Goal: Information Seeking & Learning: Learn about a topic

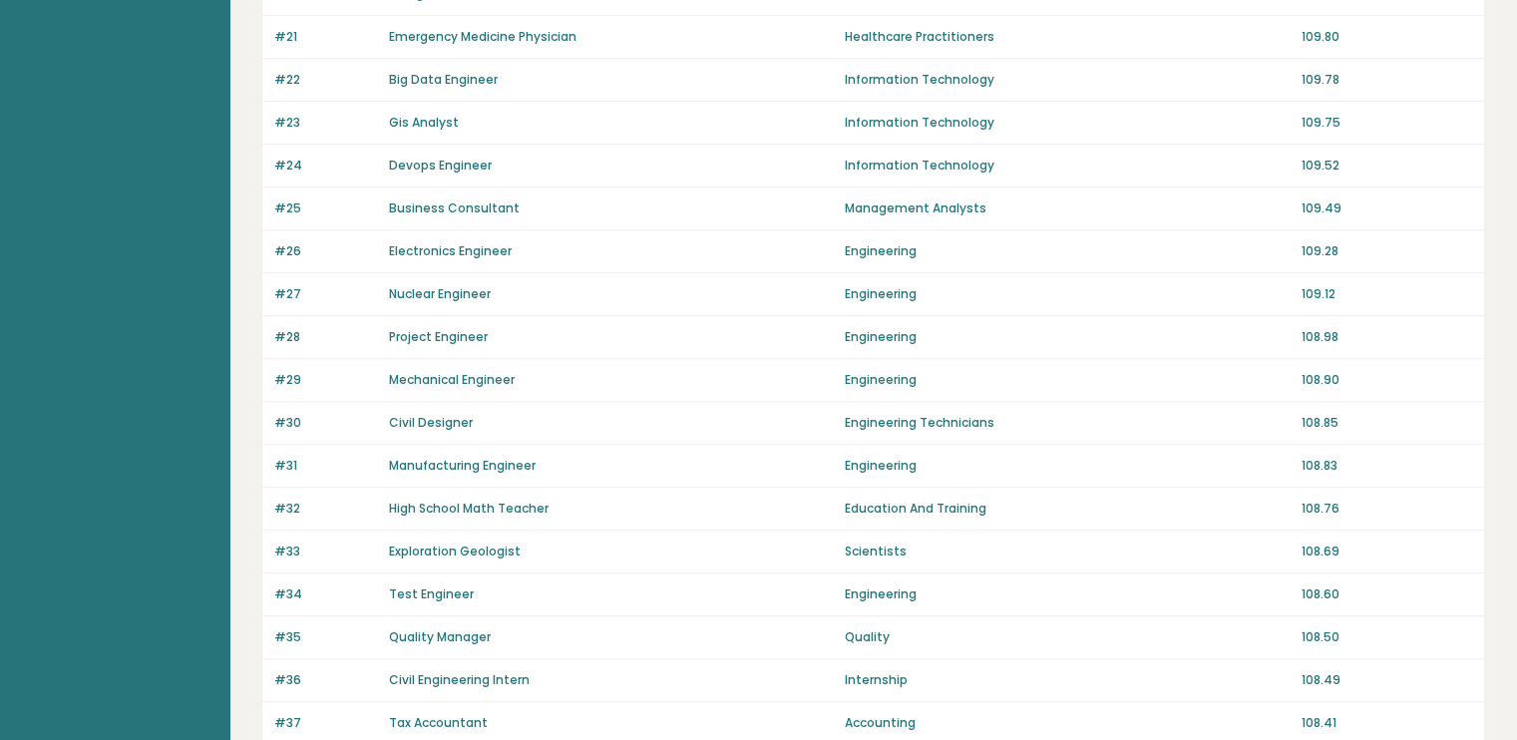
scroll to position [1363, 0]
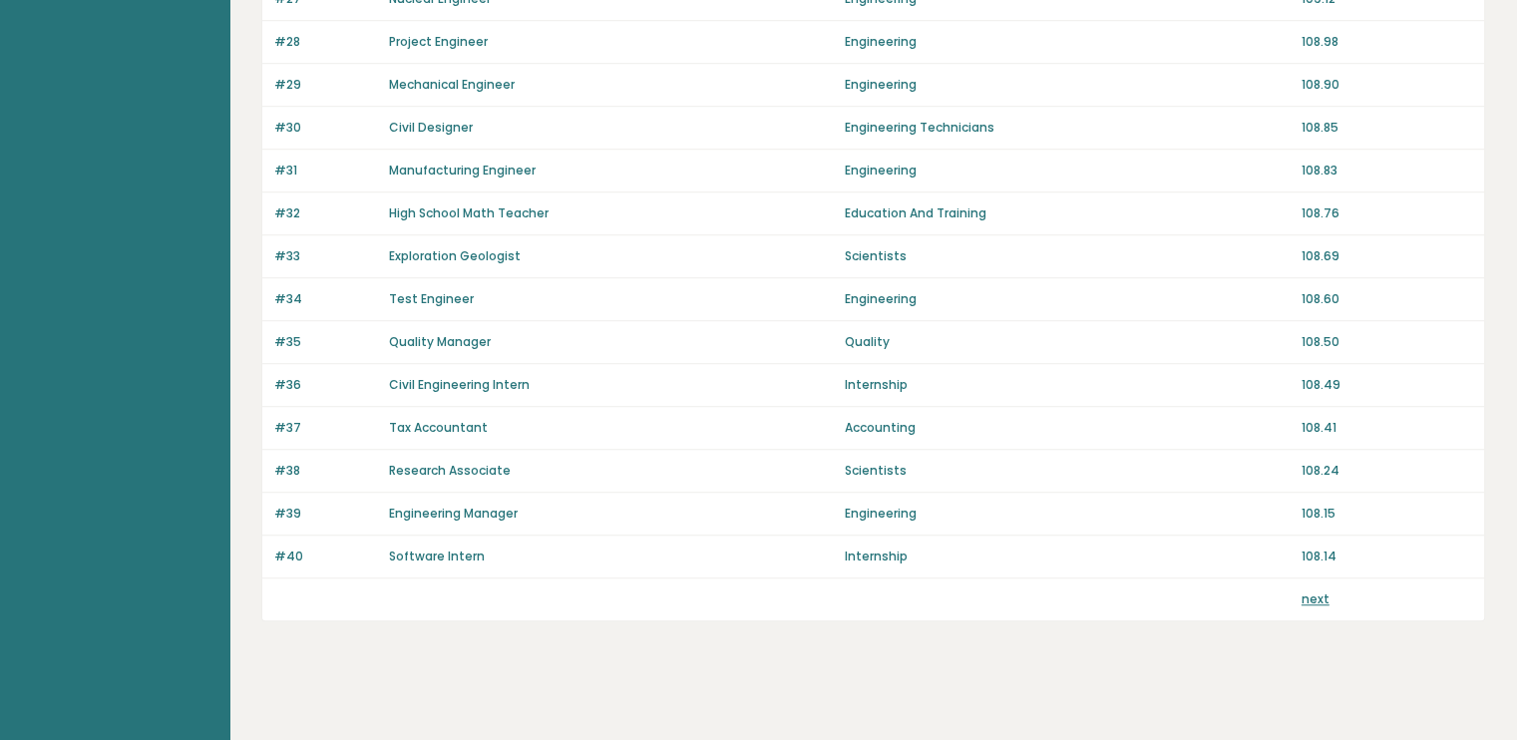
click at [1320, 591] on link "next" at bounding box center [1316, 599] width 28 height 17
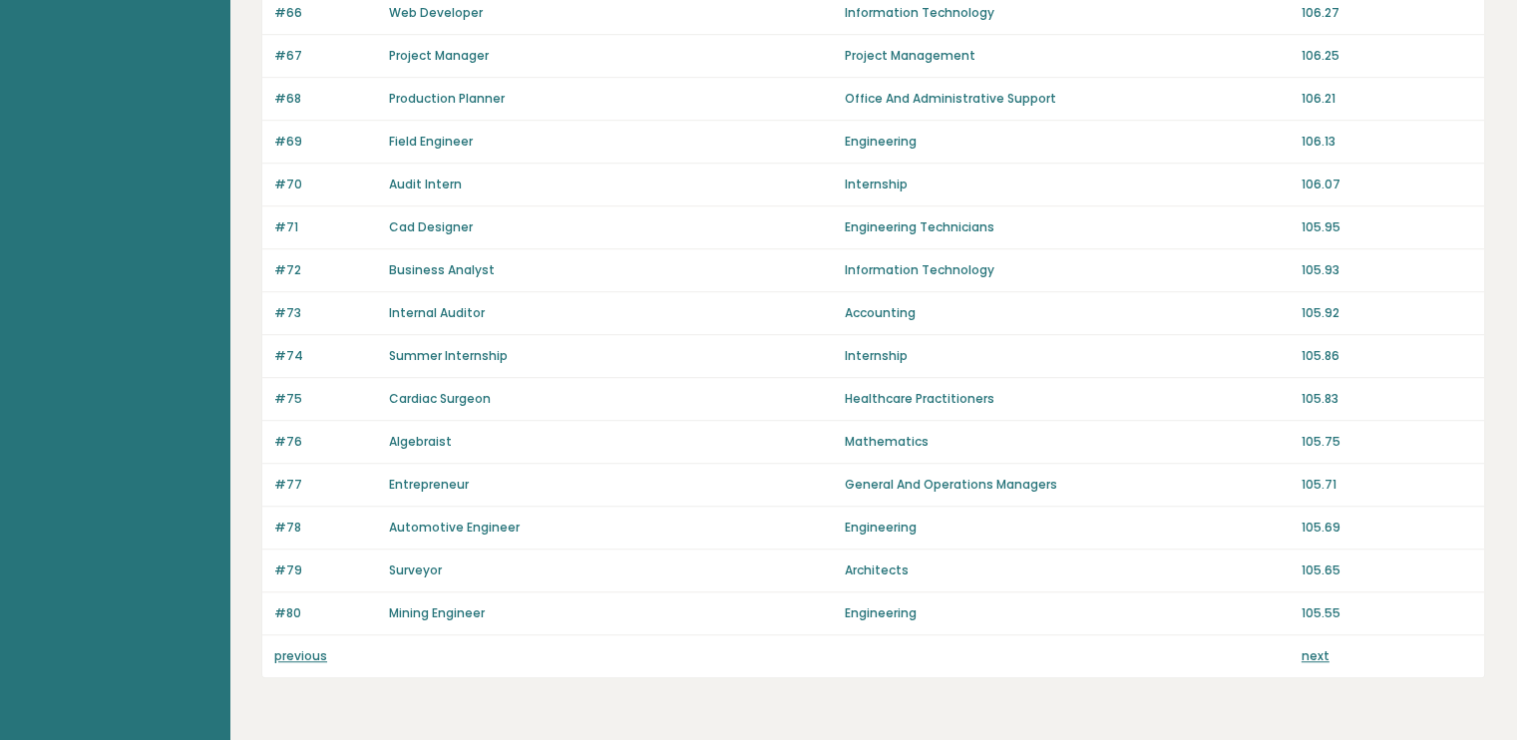
scroll to position [1363, 0]
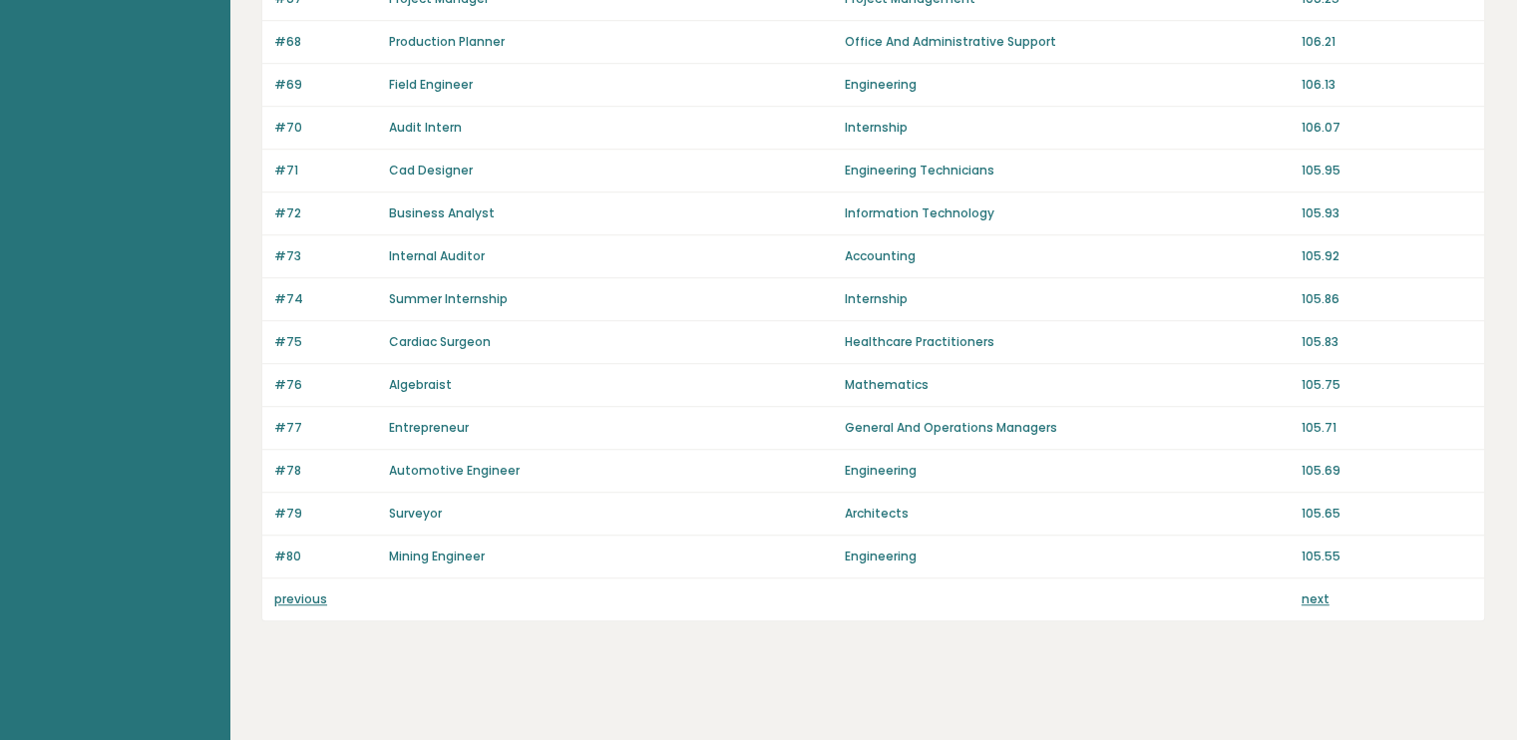
click at [1323, 591] on link "next" at bounding box center [1316, 599] width 28 height 17
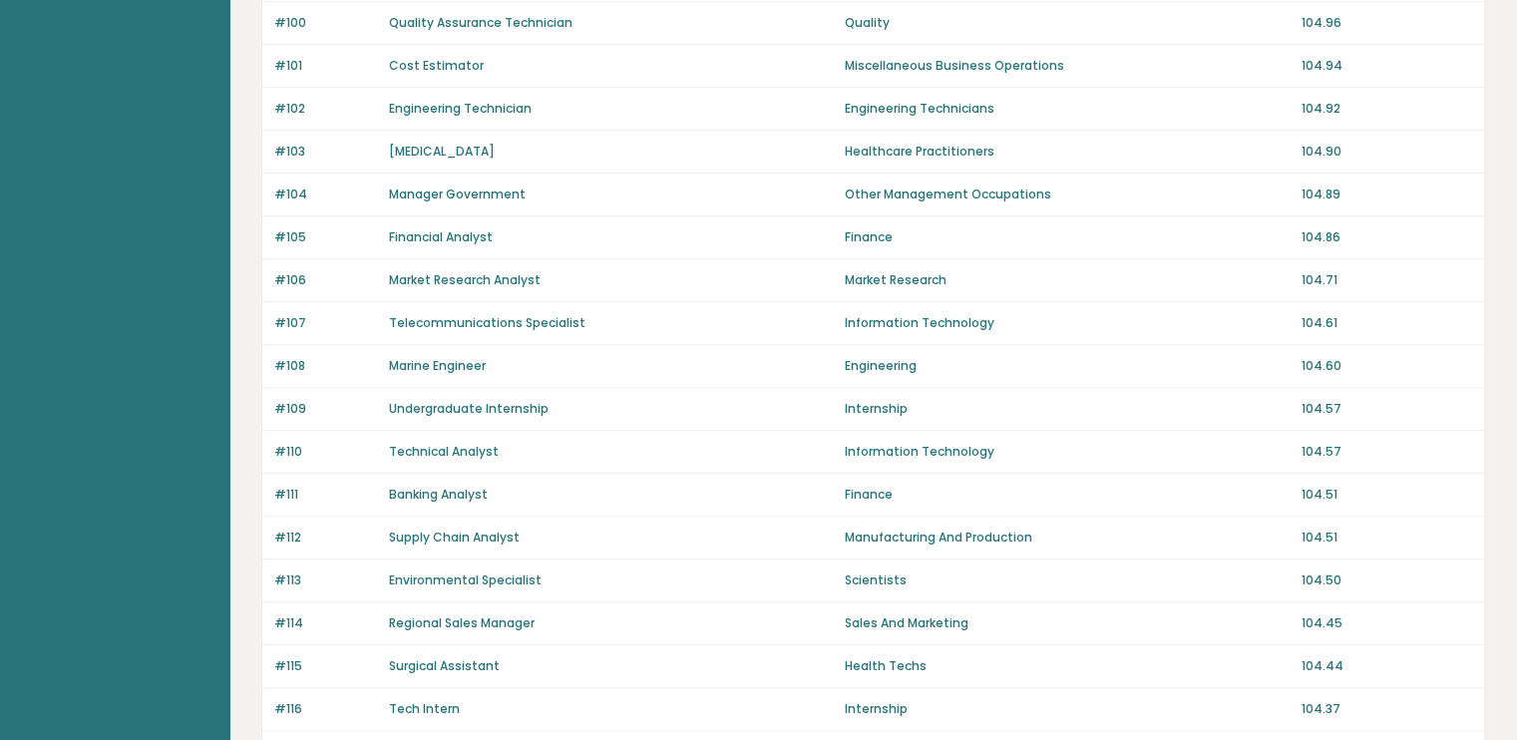
scroll to position [1363, 0]
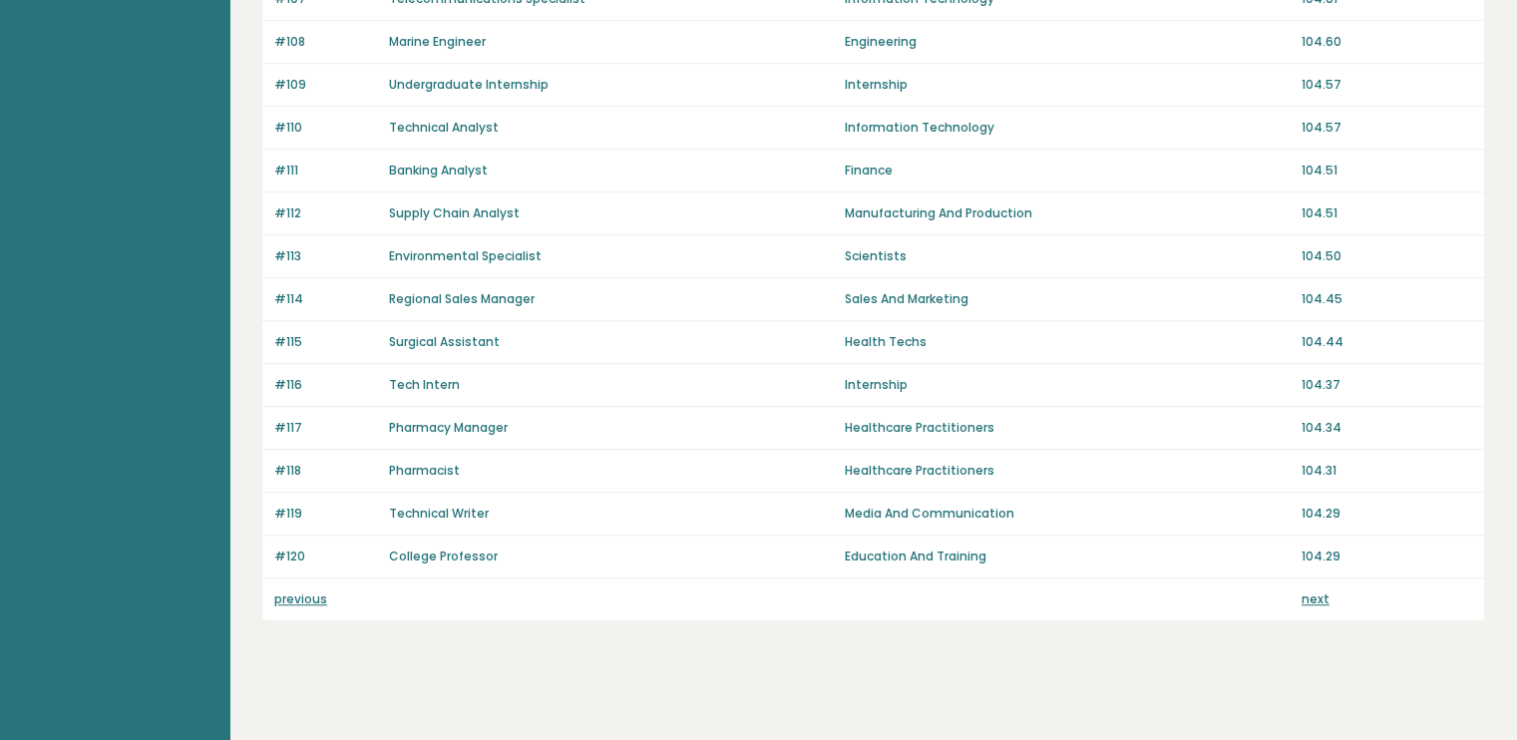
click at [1325, 591] on link "next" at bounding box center [1316, 599] width 28 height 17
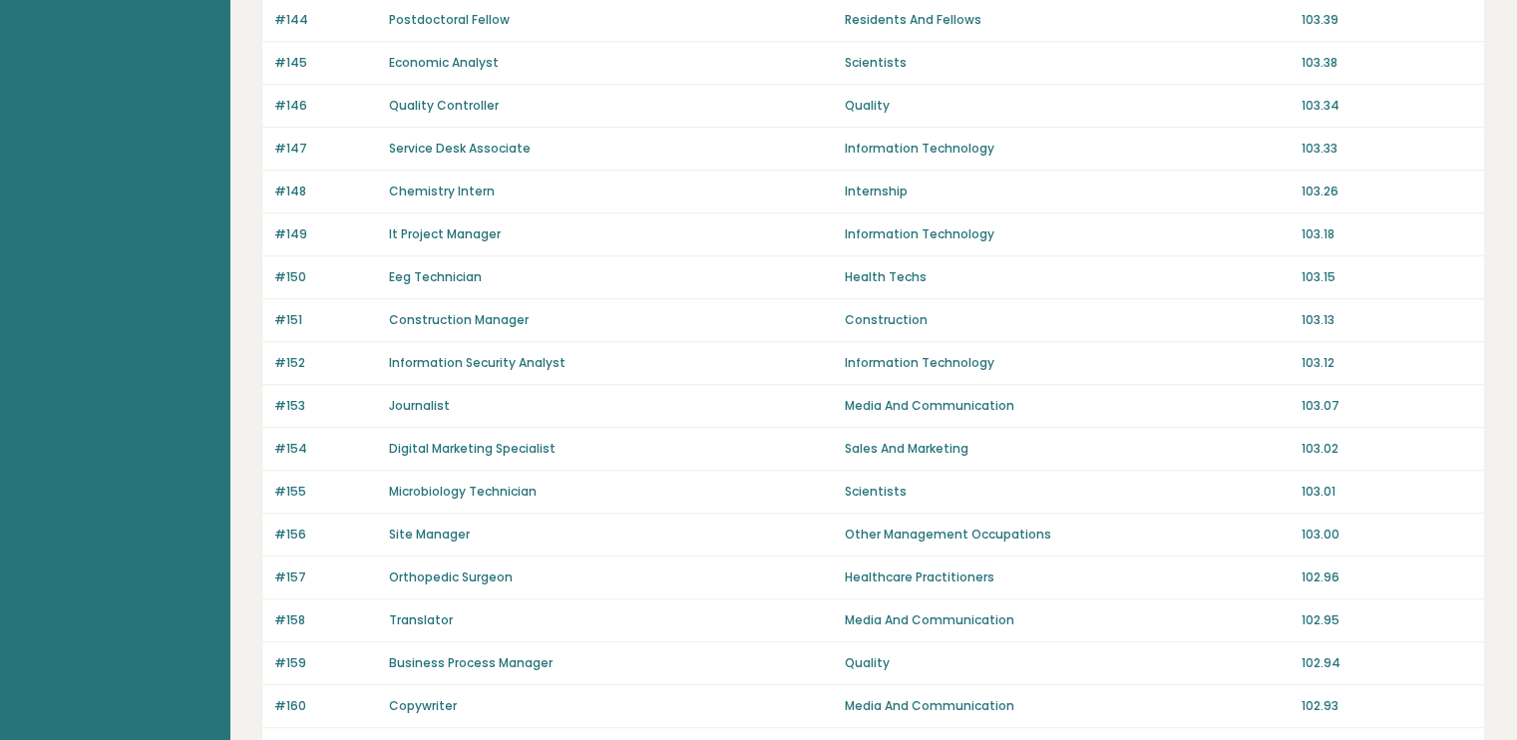
scroll to position [1363, 0]
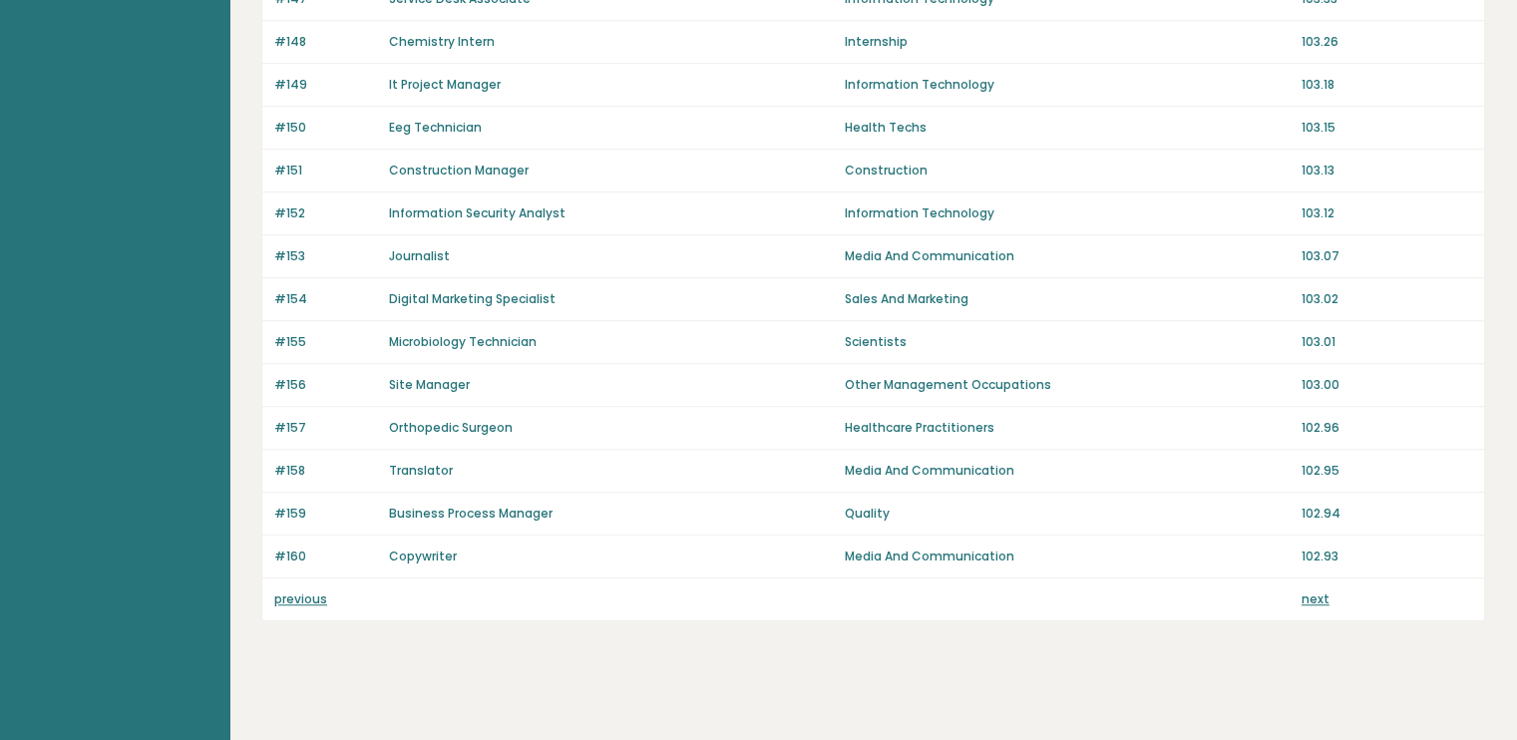
click at [1317, 591] on link "next" at bounding box center [1316, 599] width 28 height 17
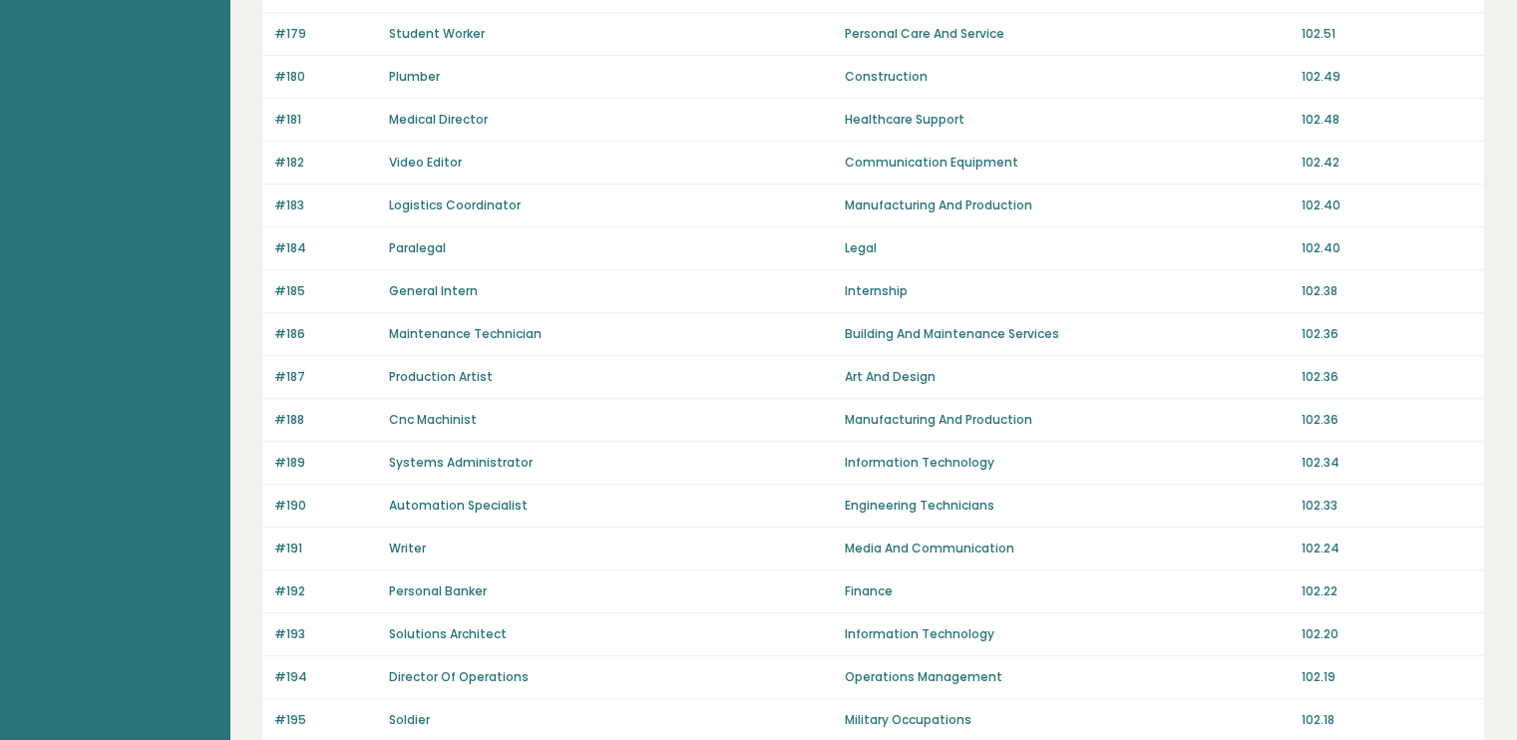
scroll to position [1363, 0]
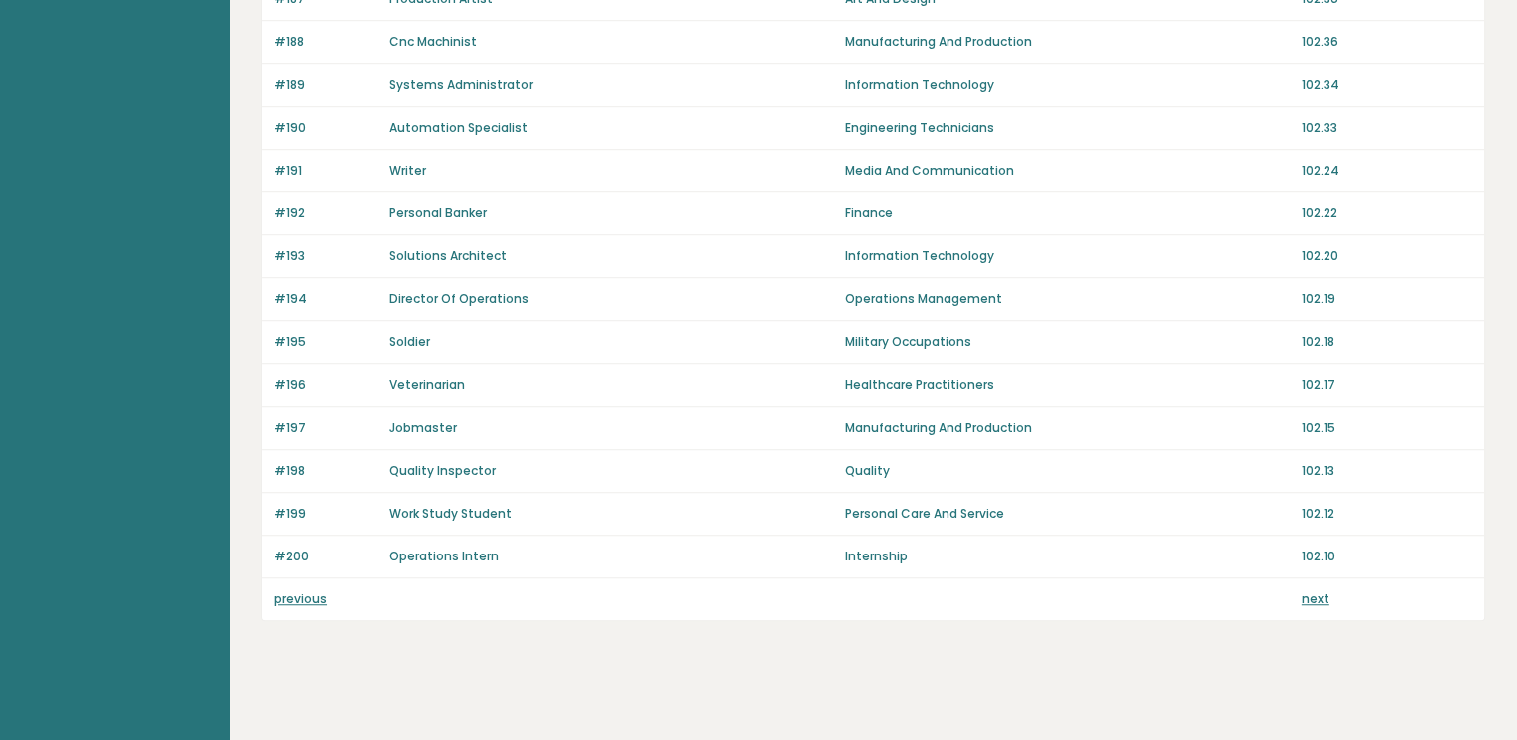
click at [1315, 591] on link "next" at bounding box center [1316, 599] width 28 height 17
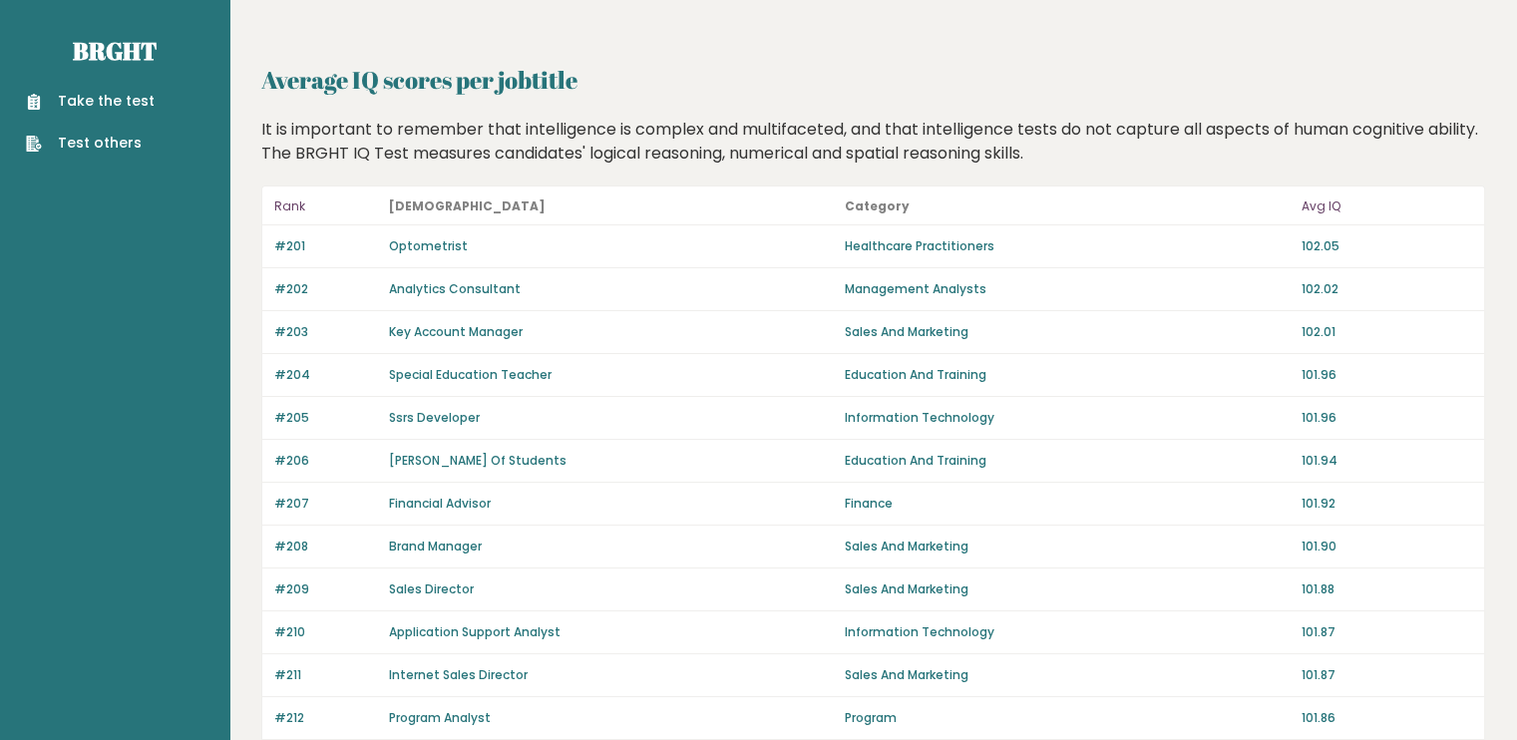
scroll to position [1363, 0]
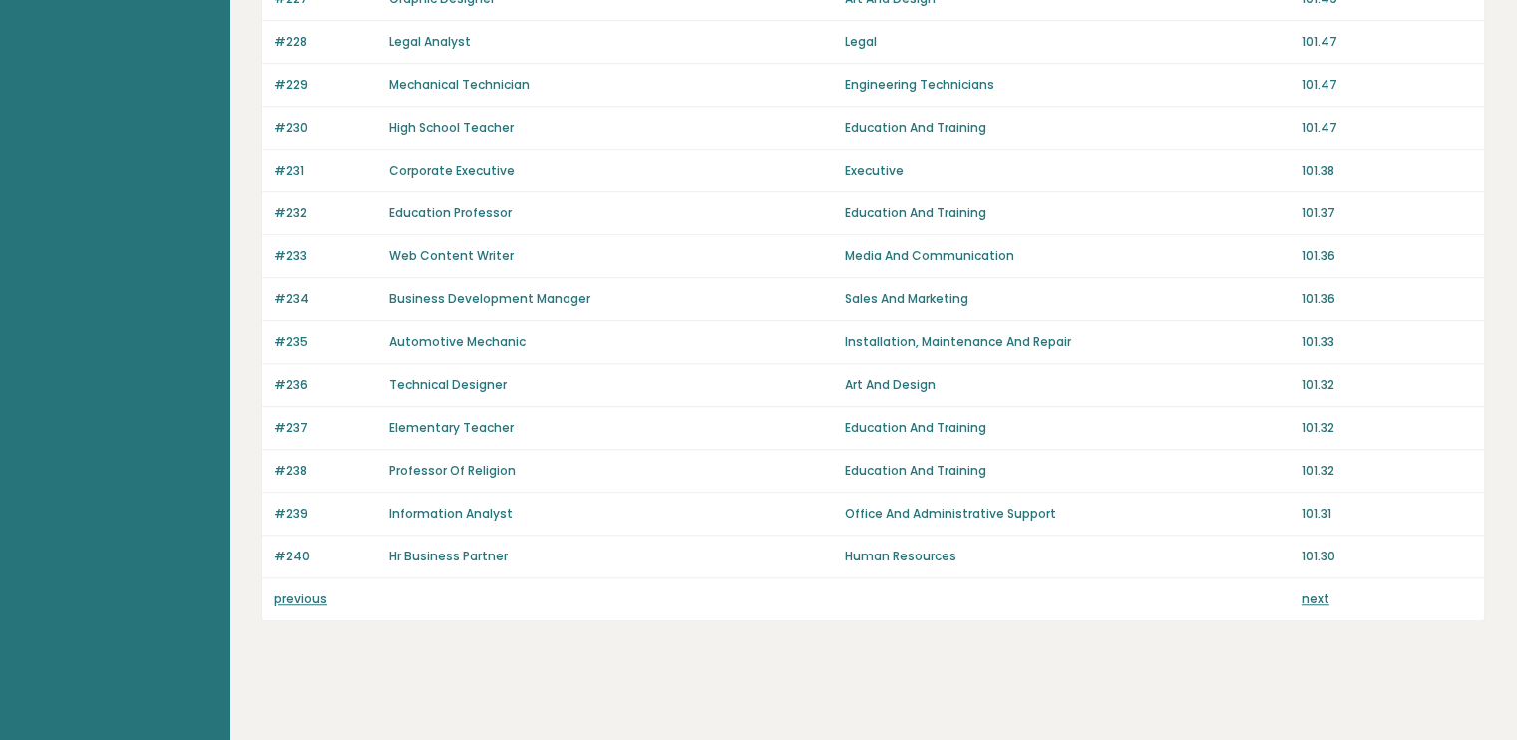
click at [1316, 581] on div "previous next" at bounding box center [873, 600] width 1222 height 42
click at [1313, 591] on link "next" at bounding box center [1316, 599] width 28 height 17
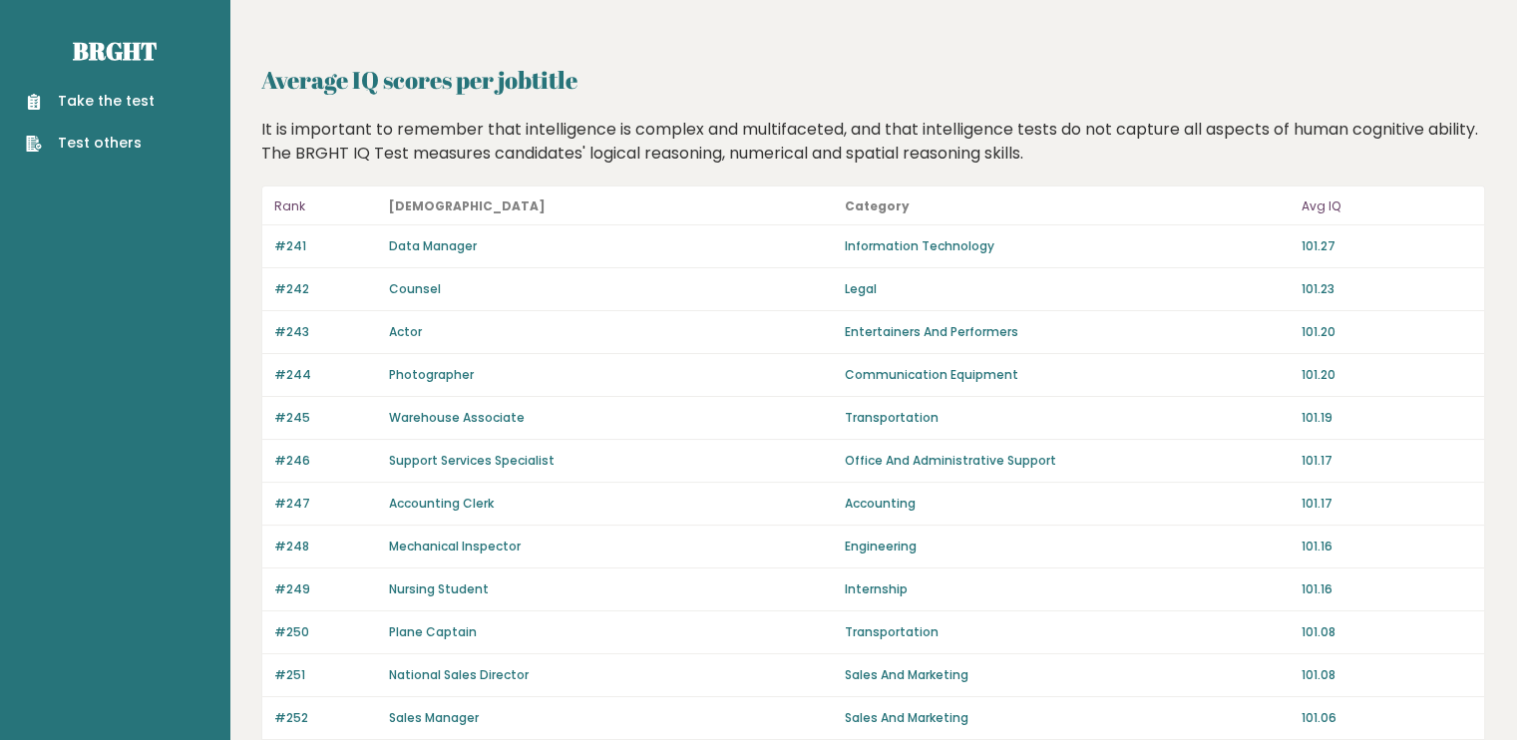
scroll to position [1363, 0]
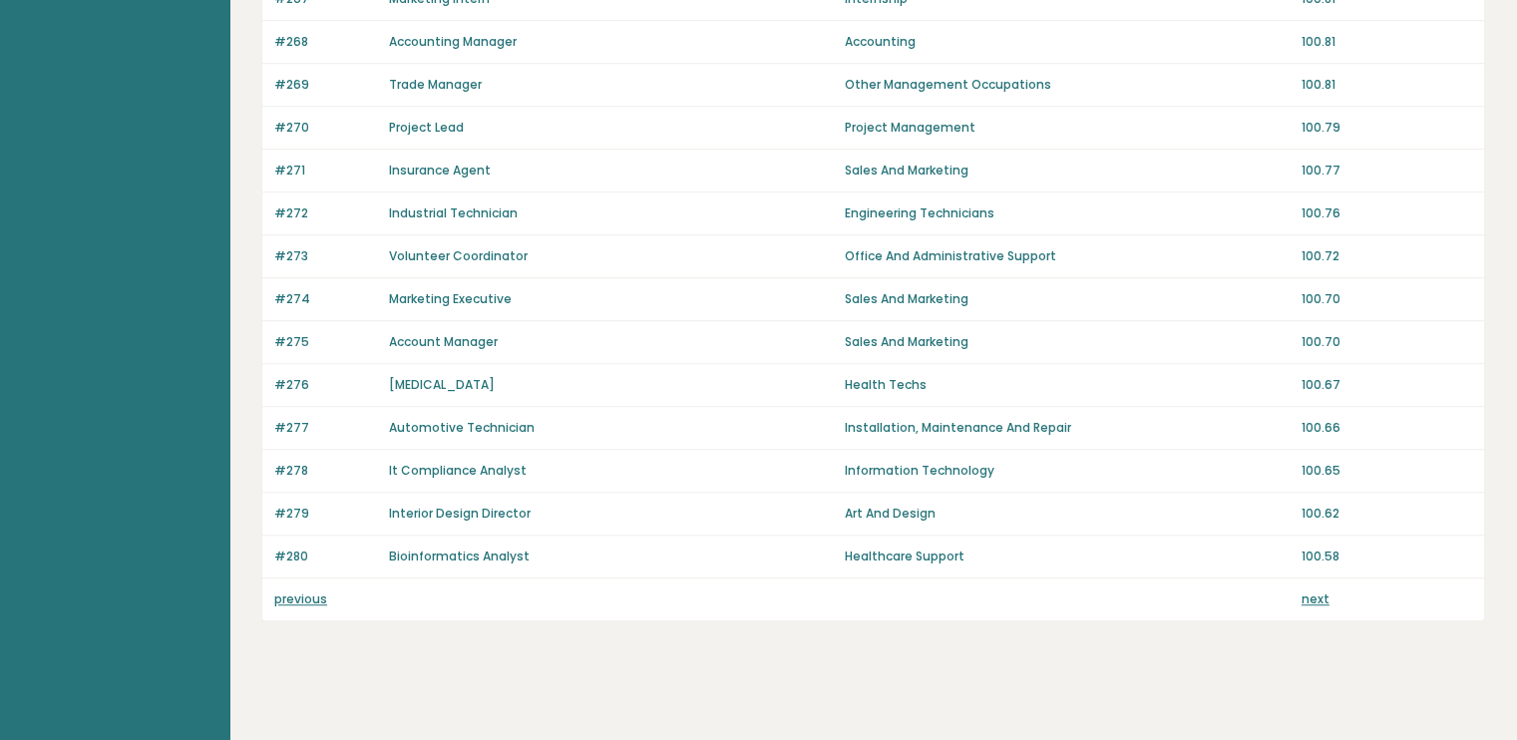
drag, startPoint x: 1530, startPoint y: 108, endPoint x: 1531, endPoint y: 740, distance: 632.4
click at [1322, 591] on link "next" at bounding box center [1316, 599] width 28 height 17
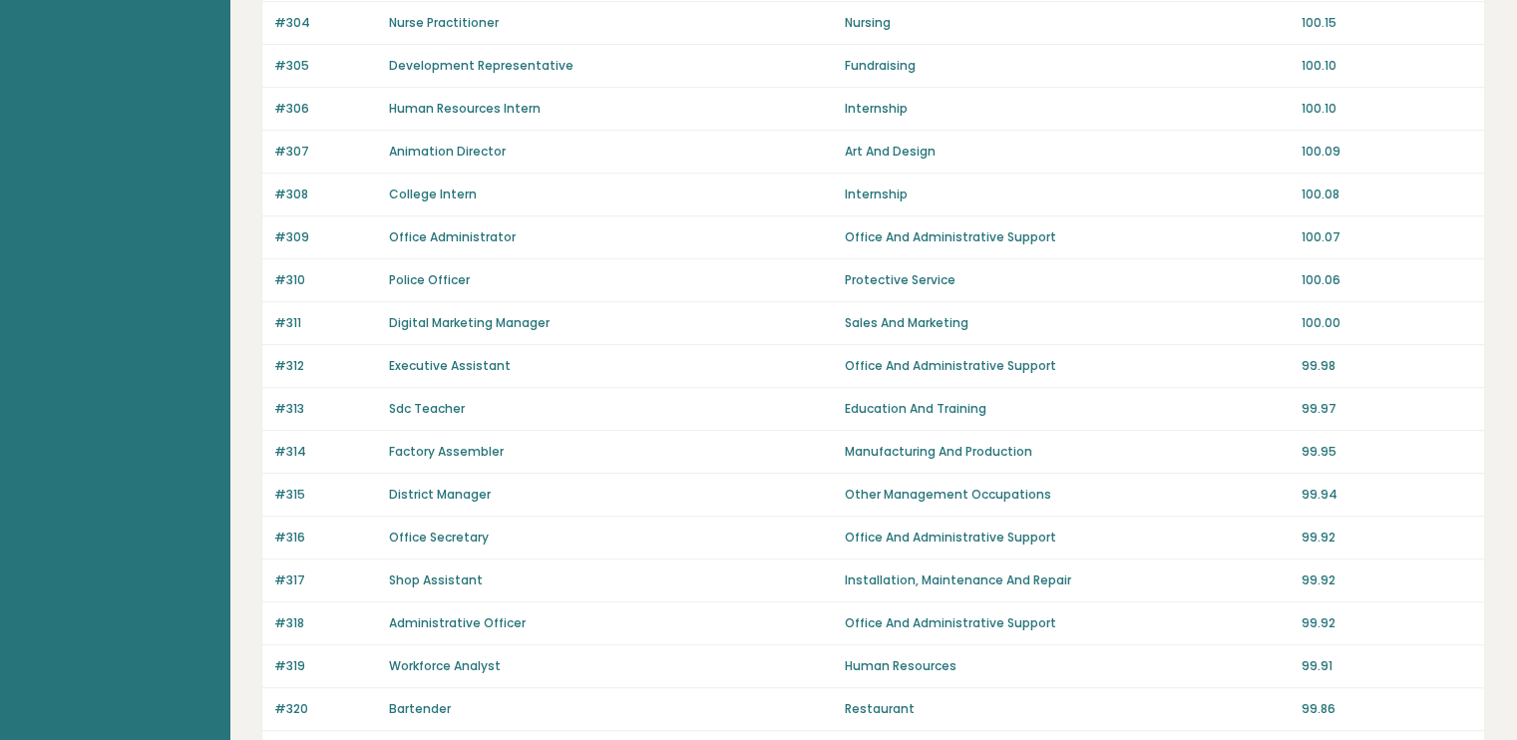
scroll to position [1363, 0]
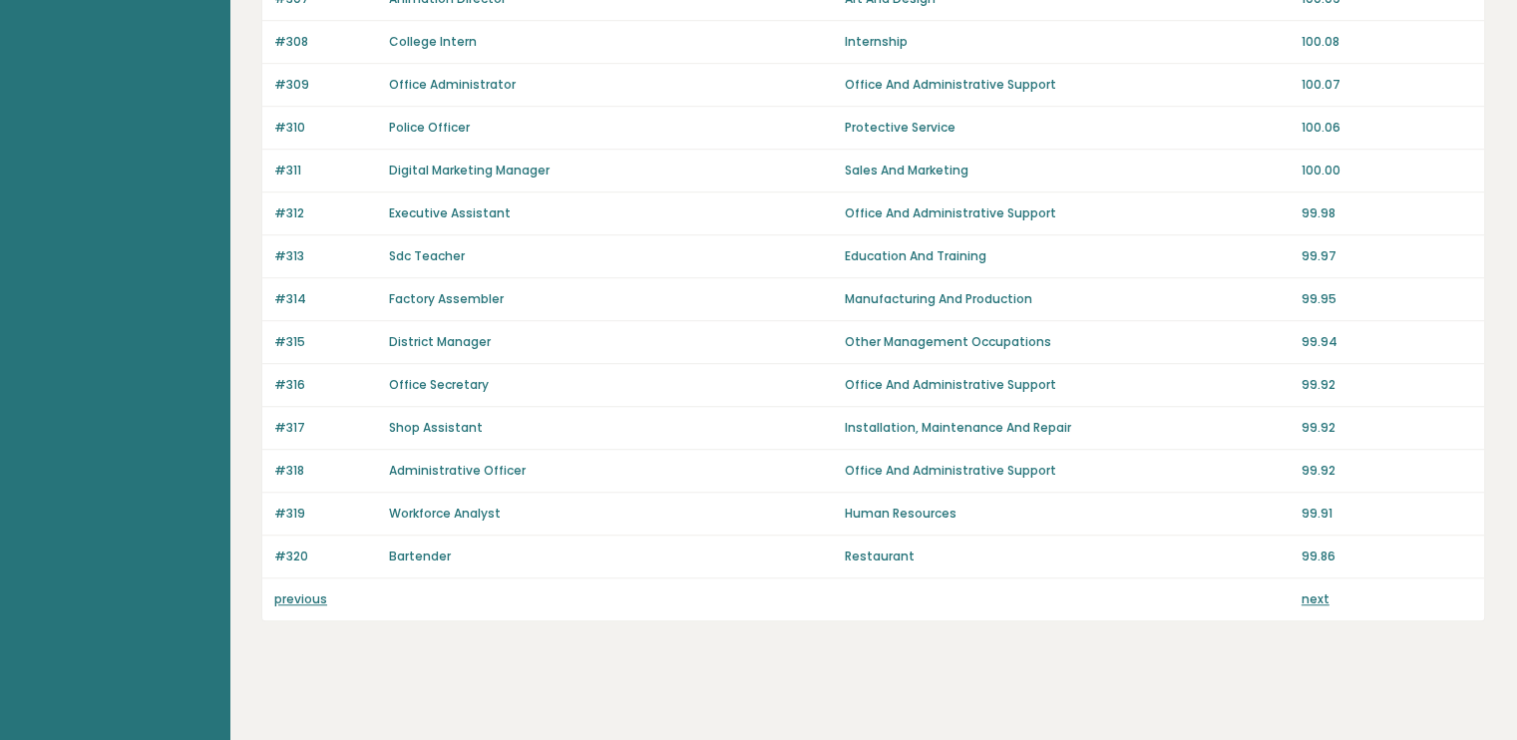
click at [1313, 591] on link "next" at bounding box center [1316, 599] width 28 height 17
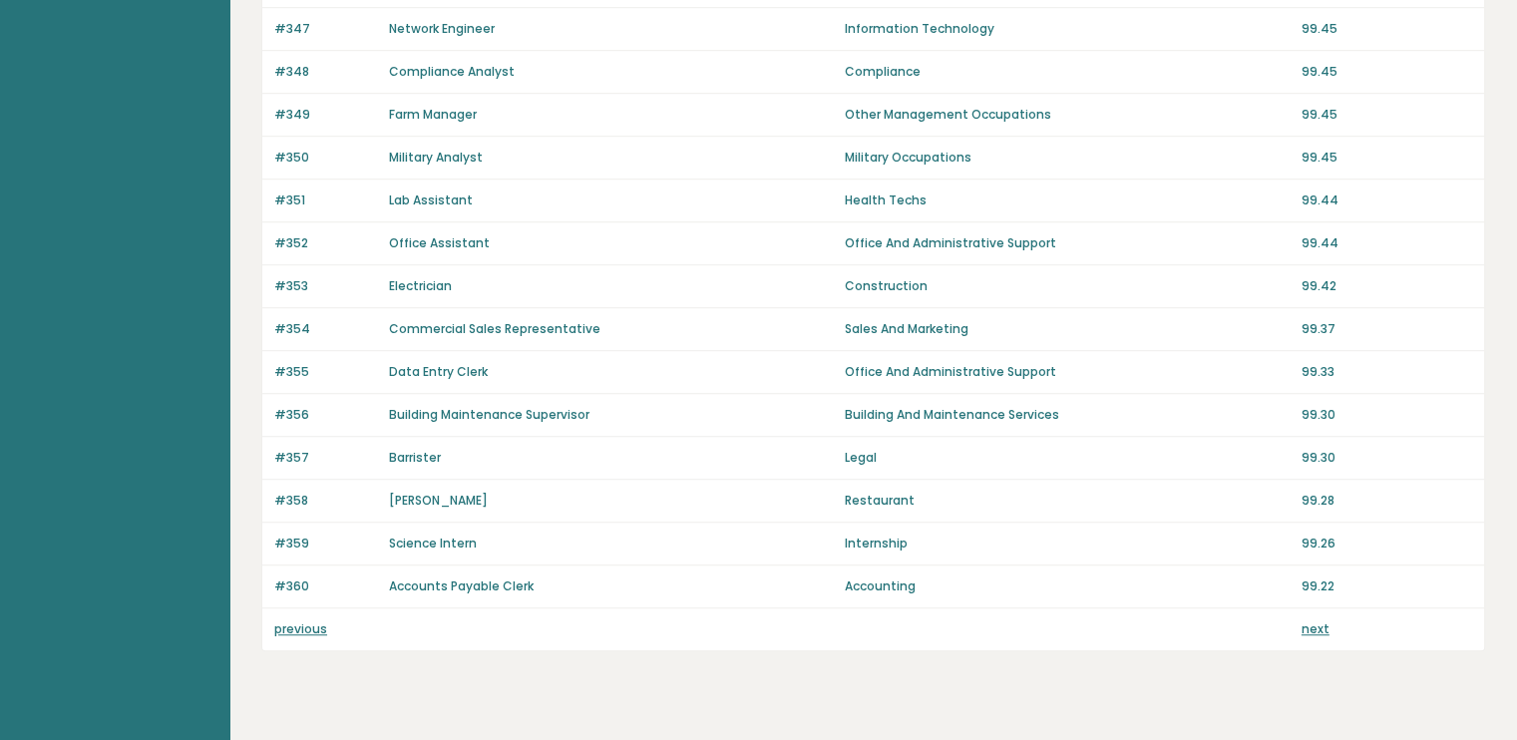
scroll to position [1363, 0]
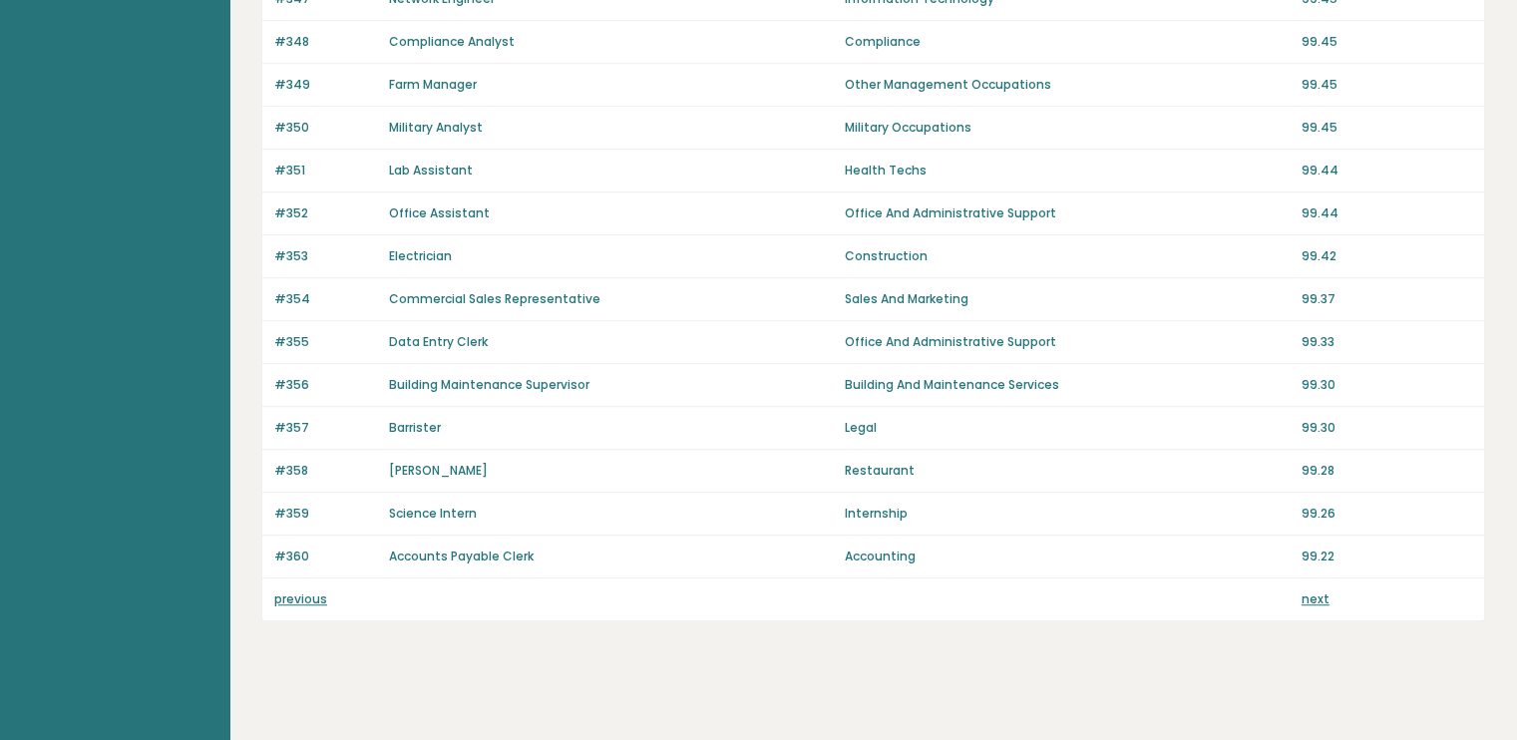
click at [1310, 592] on link "next" at bounding box center [1316, 599] width 28 height 17
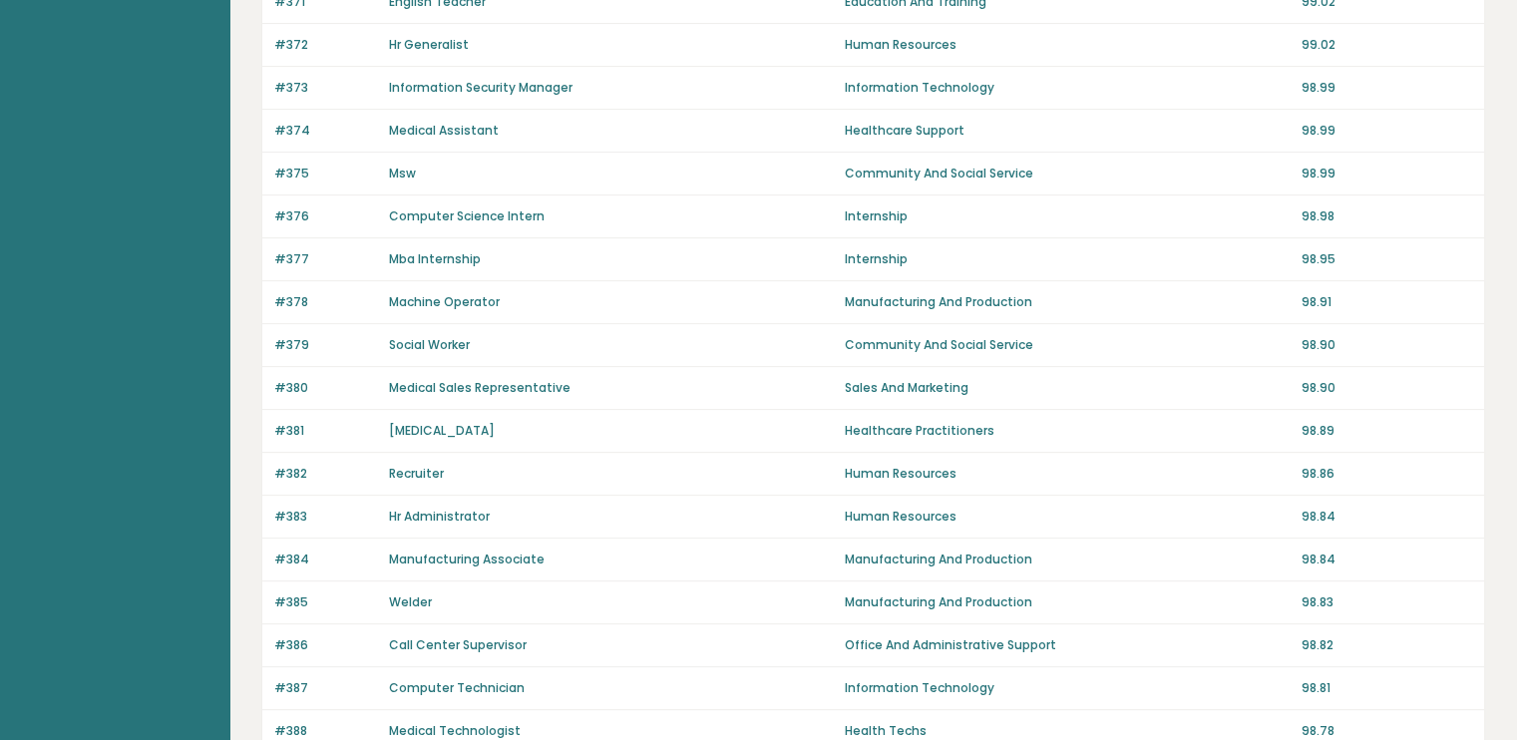
scroll to position [1363, 0]
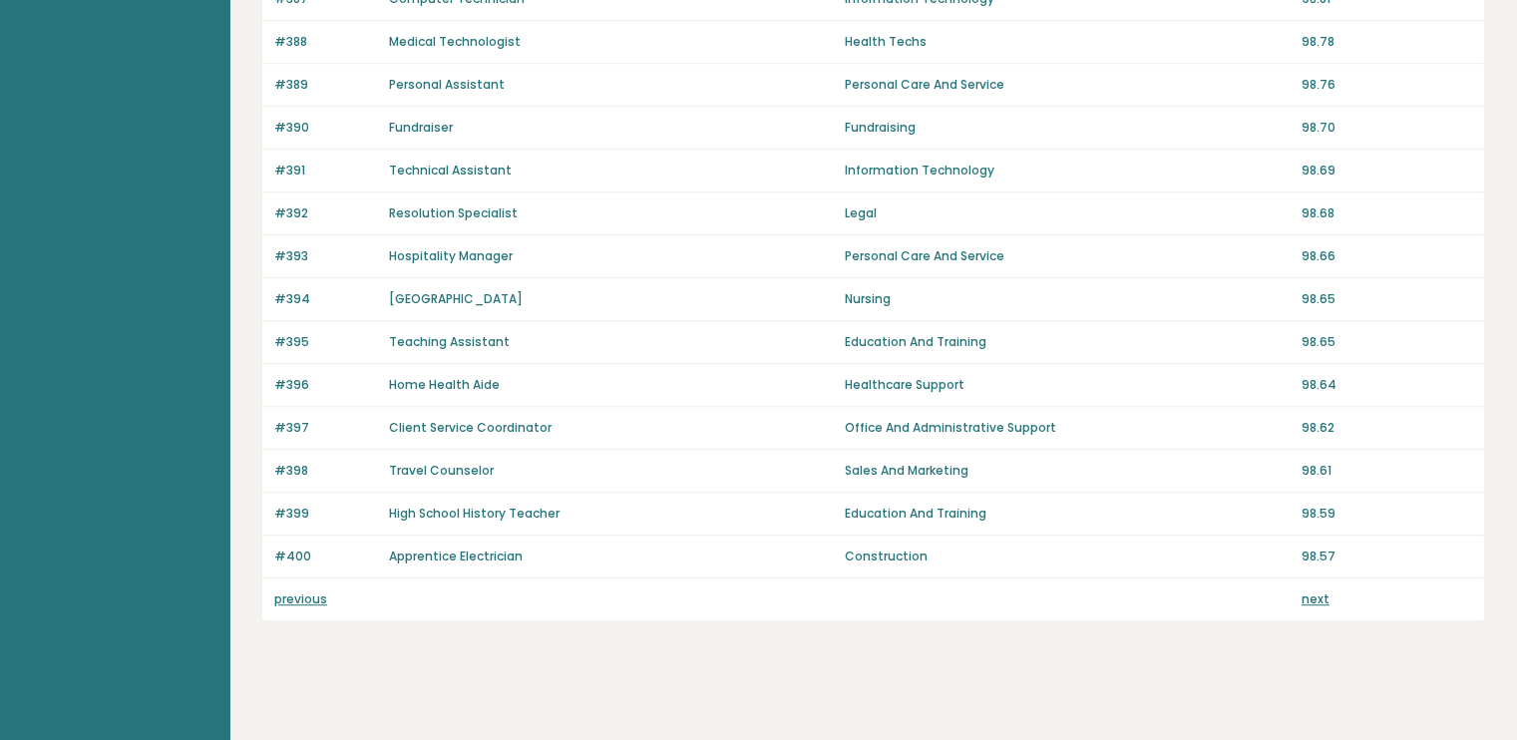
click at [1321, 593] on link "next" at bounding box center [1316, 599] width 28 height 17
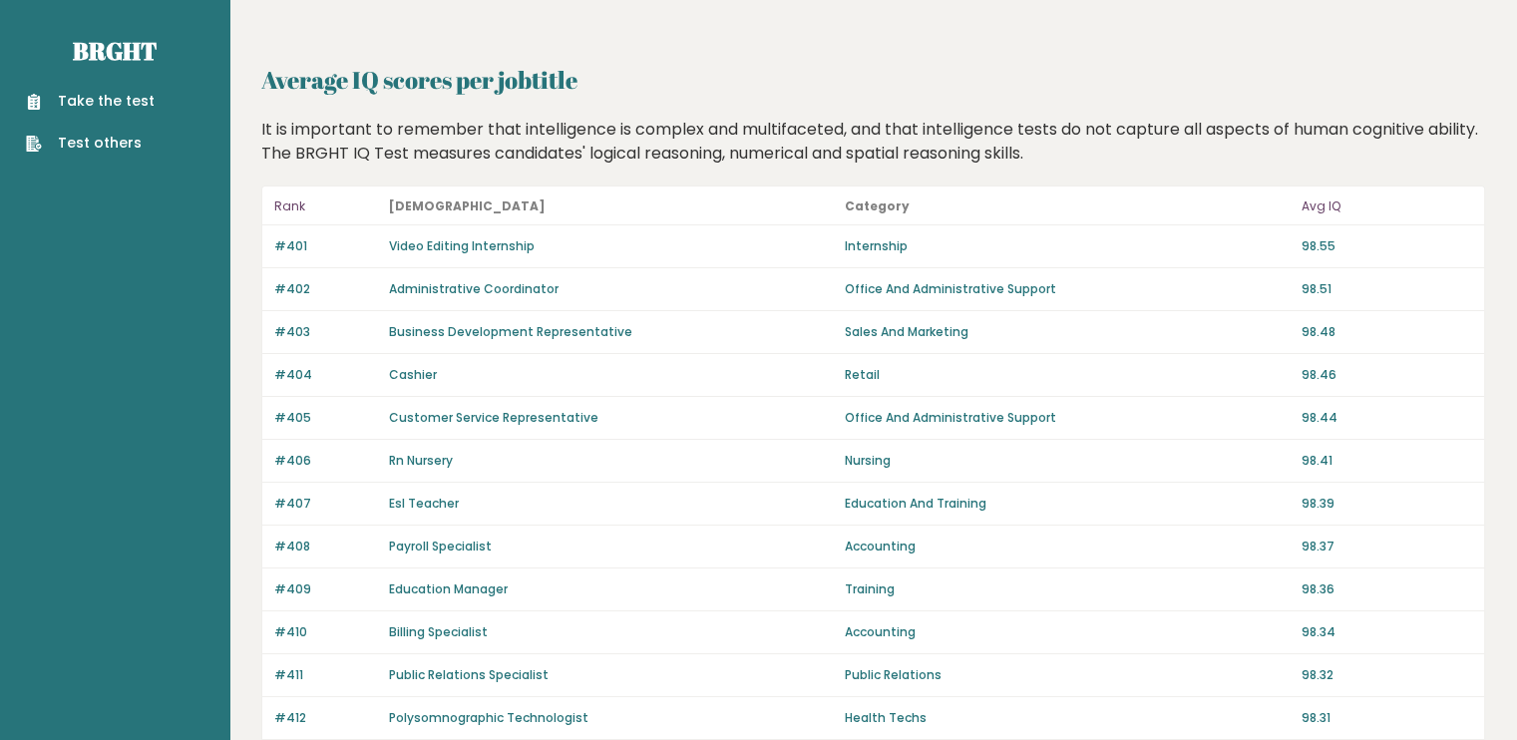
scroll to position [1363, 0]
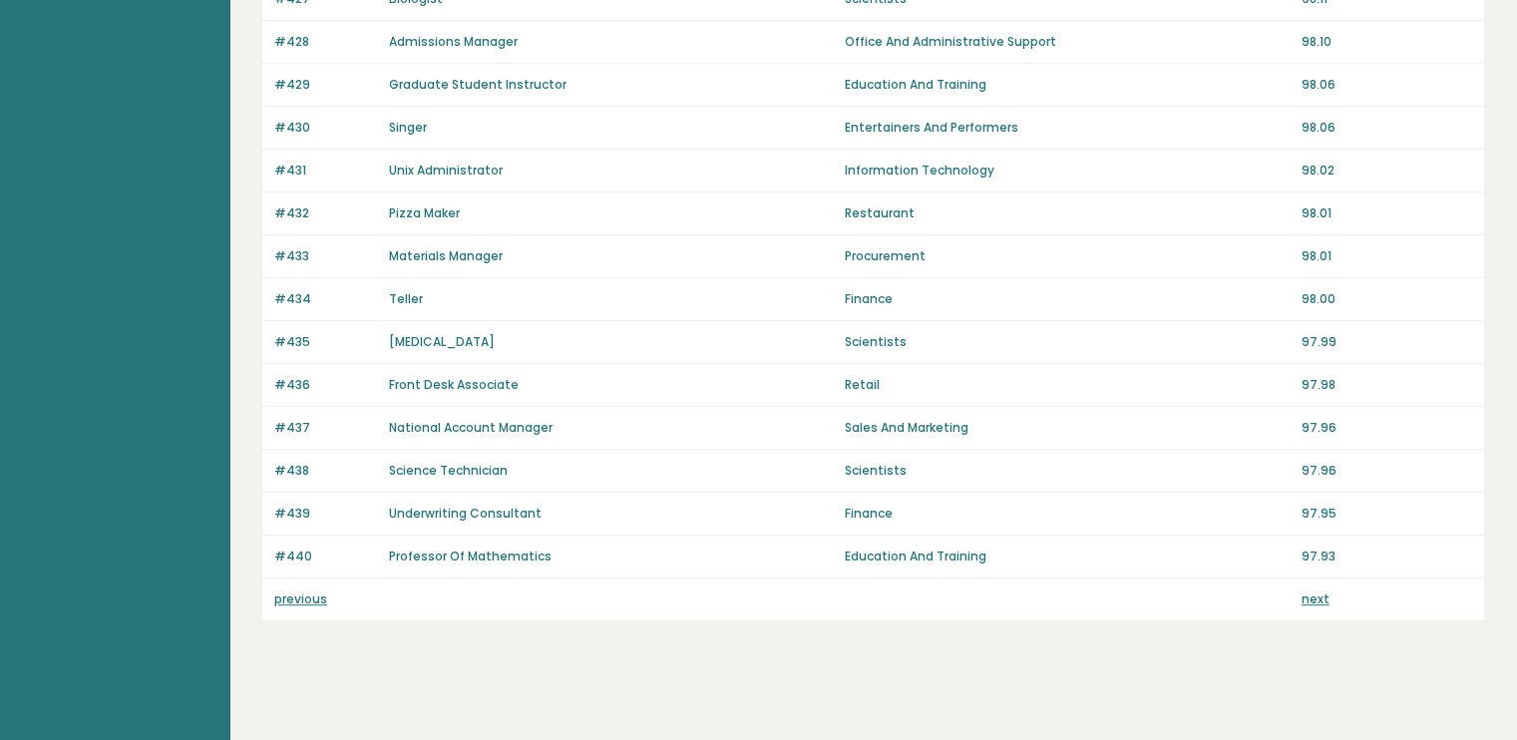
click at [1317, 593] on link "next" at bounding box center [1316, 599] width 28 height 17
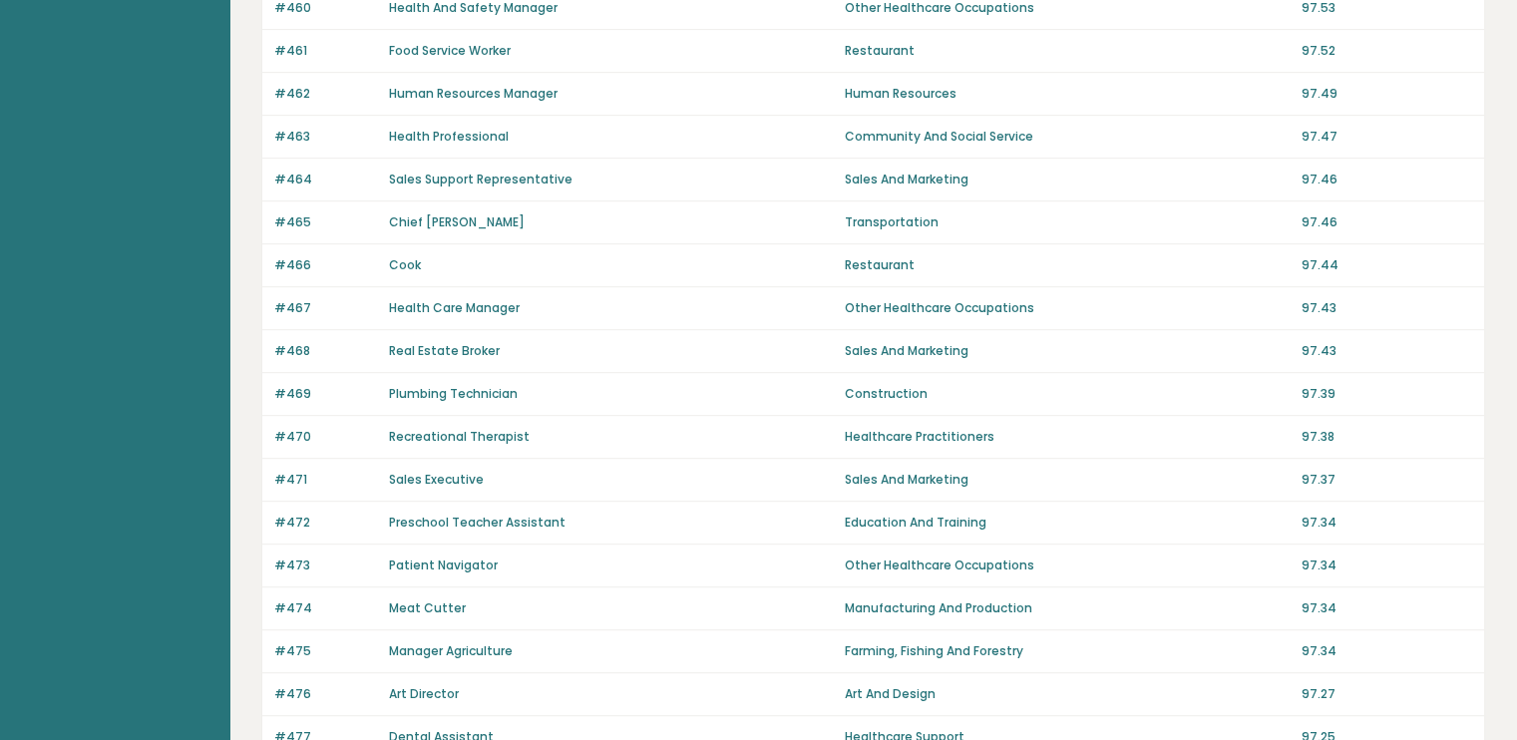
scroll to position [1363, 0]
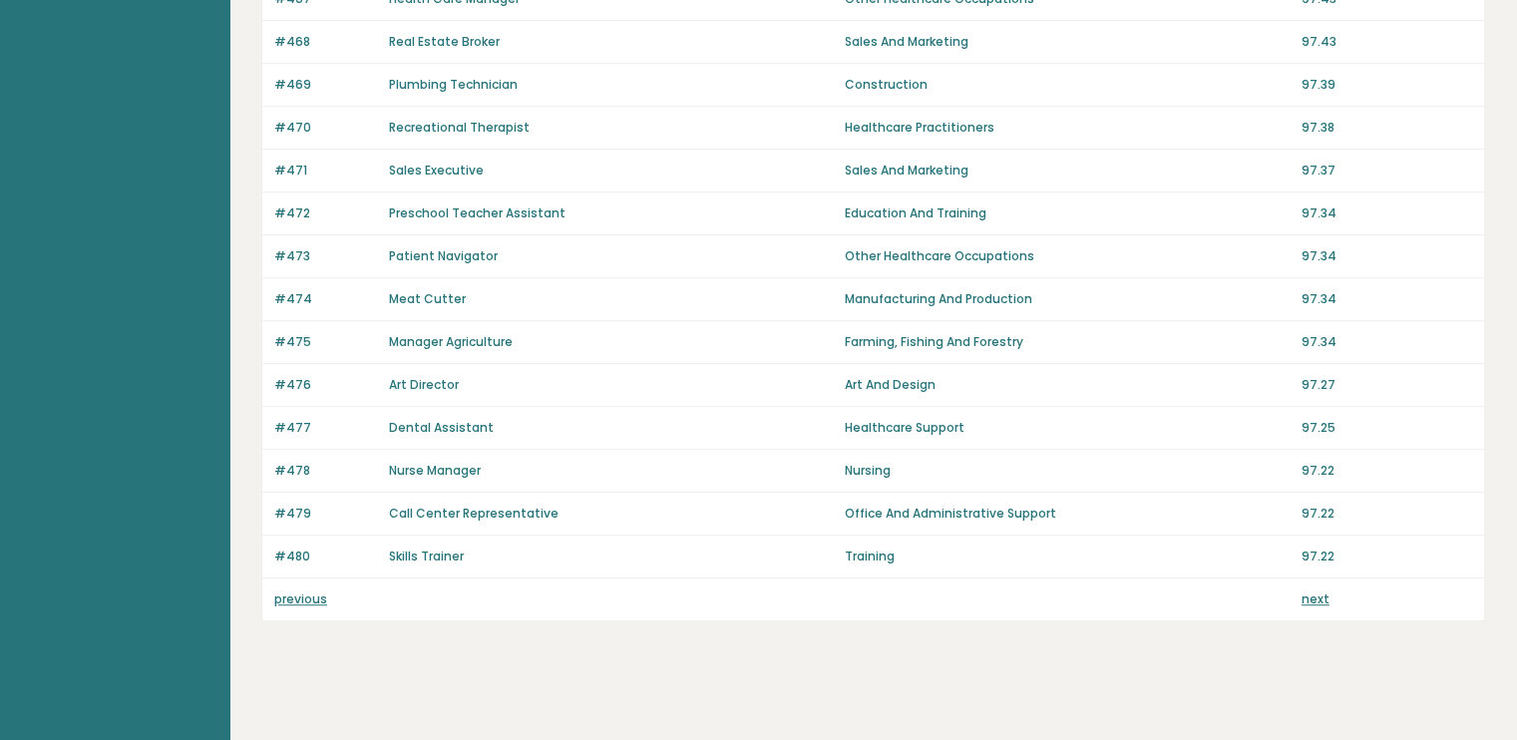
click at [1319, 591] on link "next" at bounding box center [1316, 599] width 28 height 17
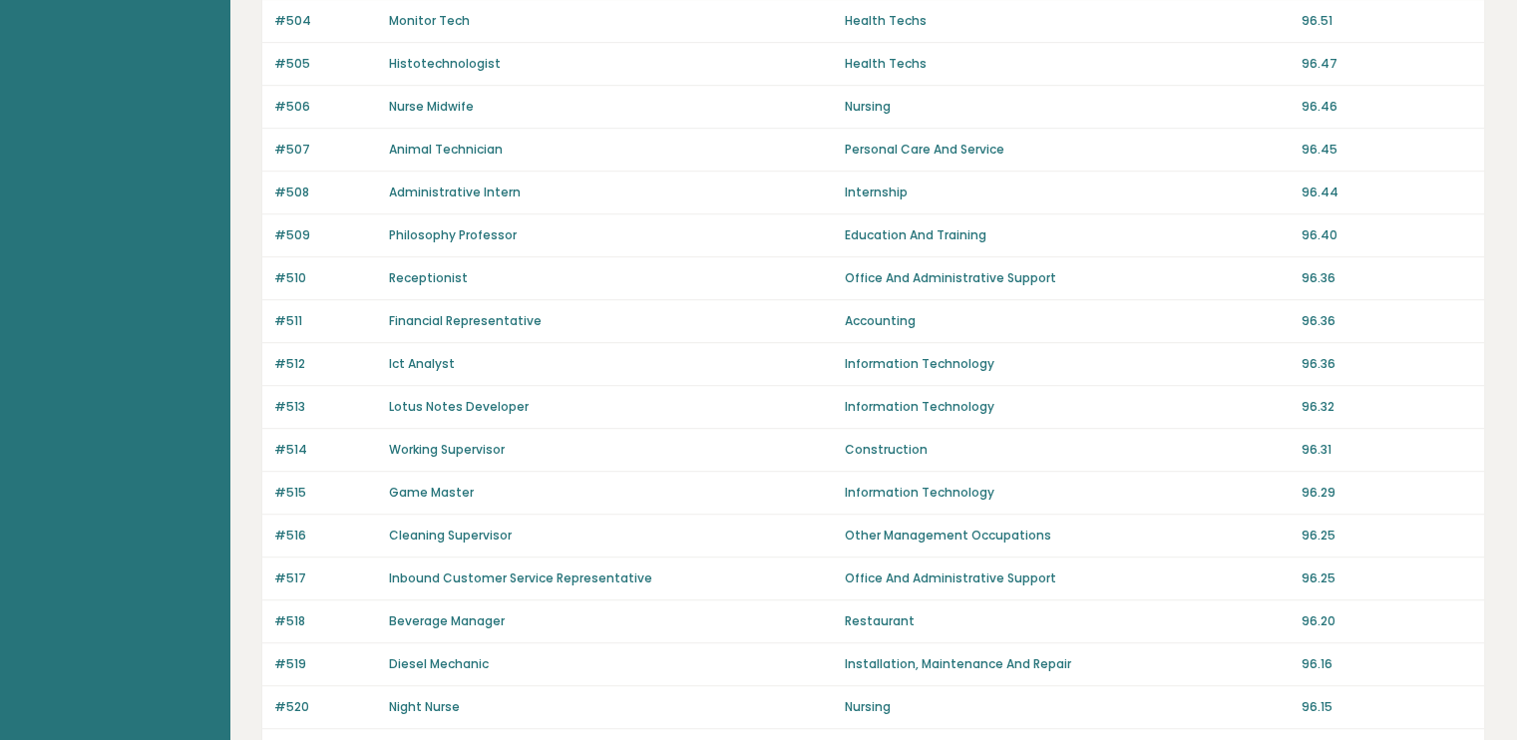
scroll to position [1333, 0]
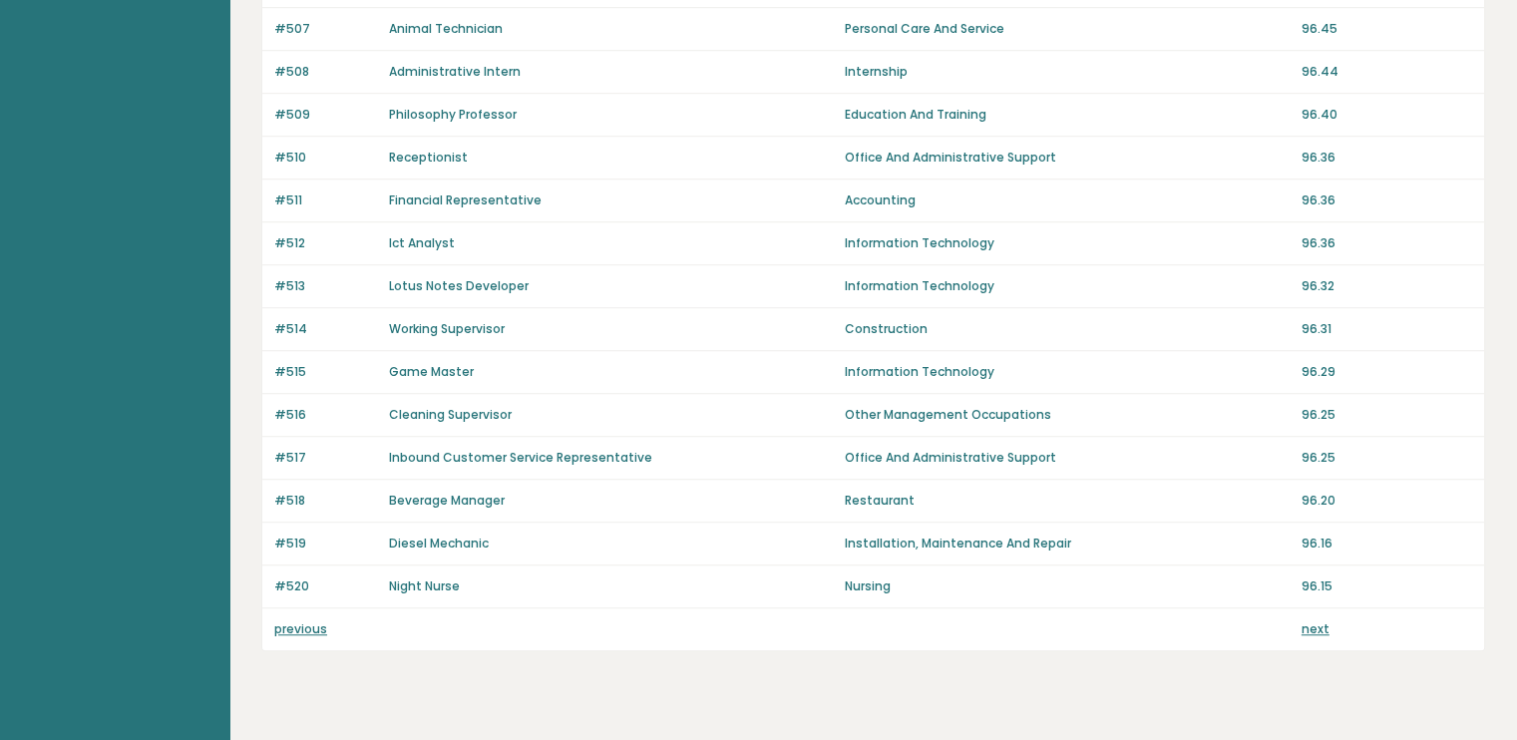
click at [1309, 620] on link "next" at bounding box center [1316, 628] width 28 height 17
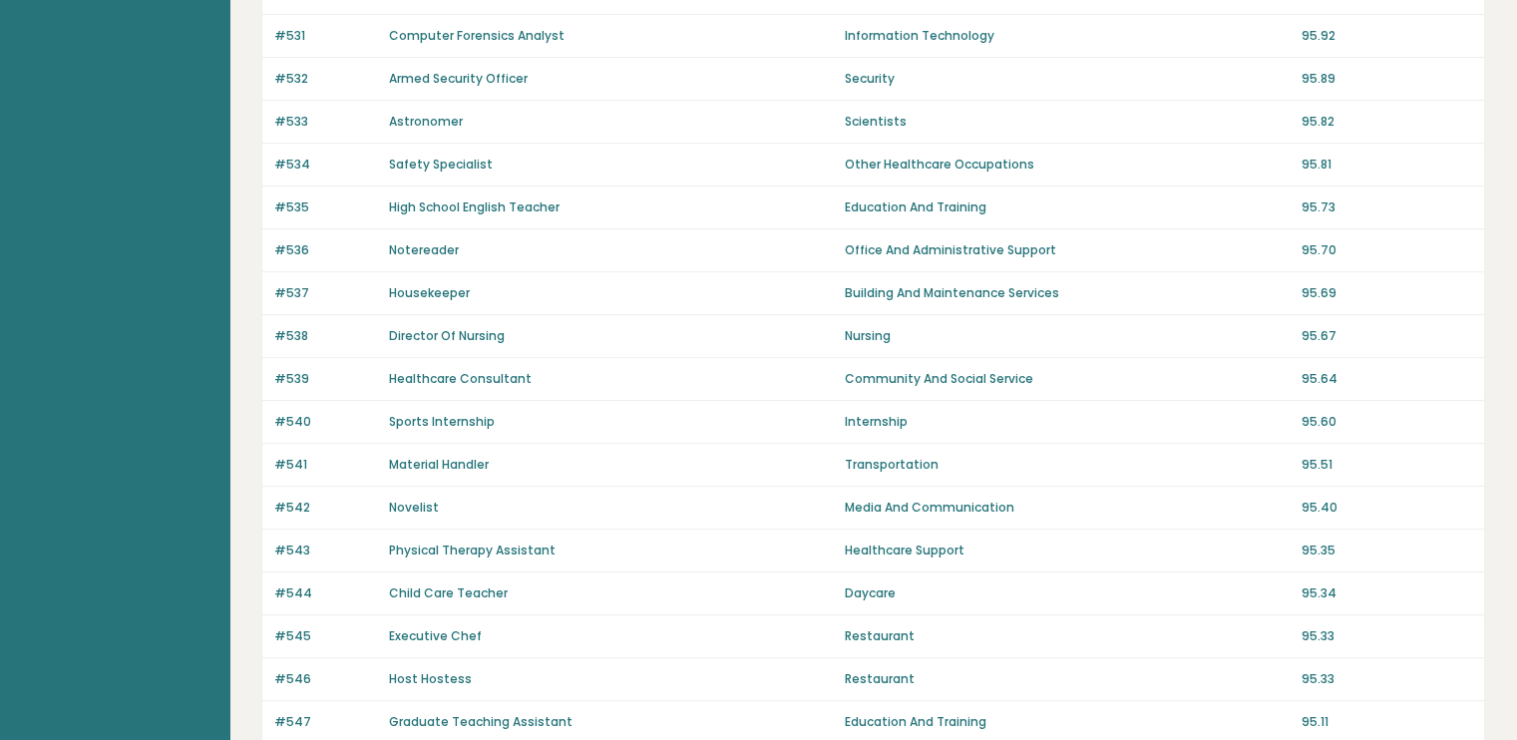
scroll to position [1363, 0]
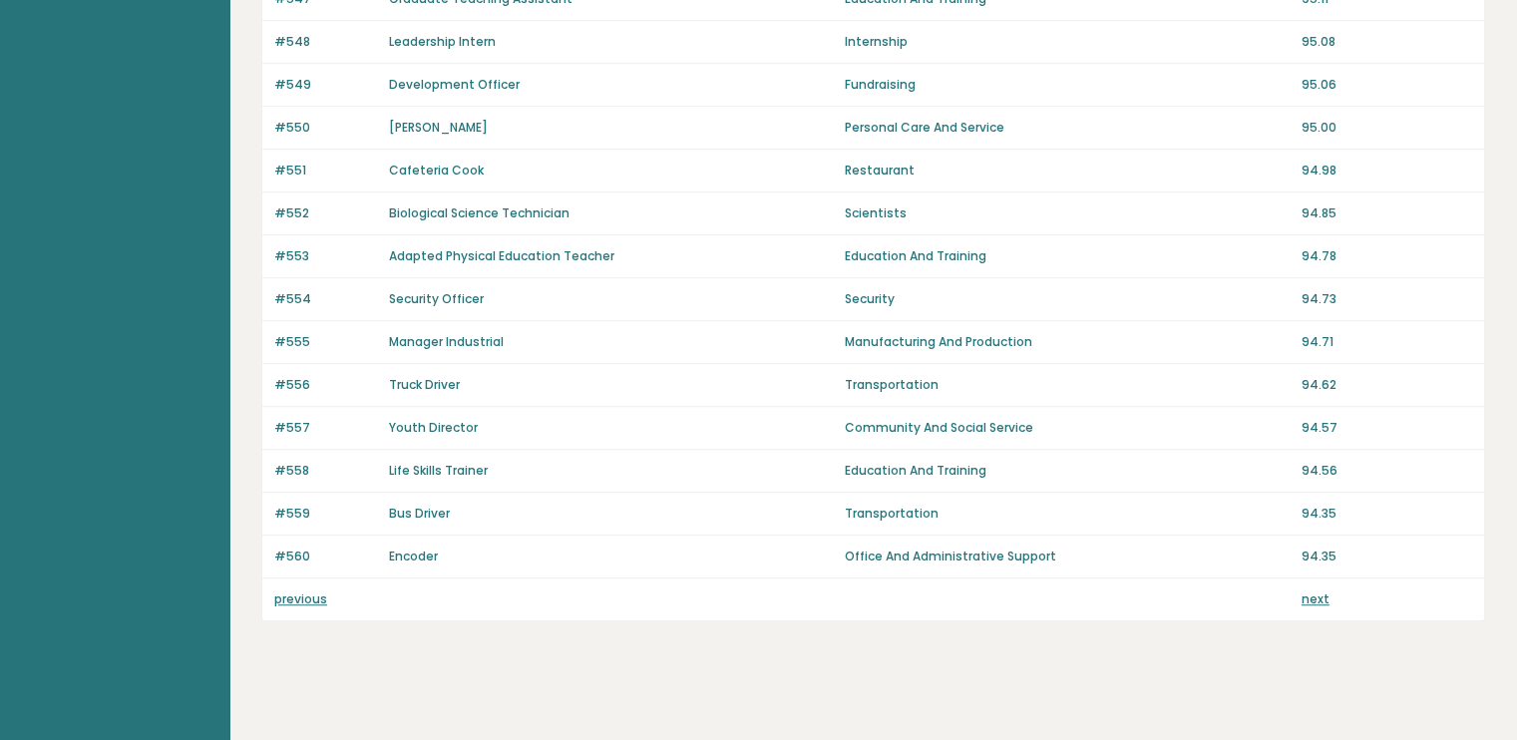
click at [1317, 591] on link "next" at bounding box center [1316, 599] width 28 height 17
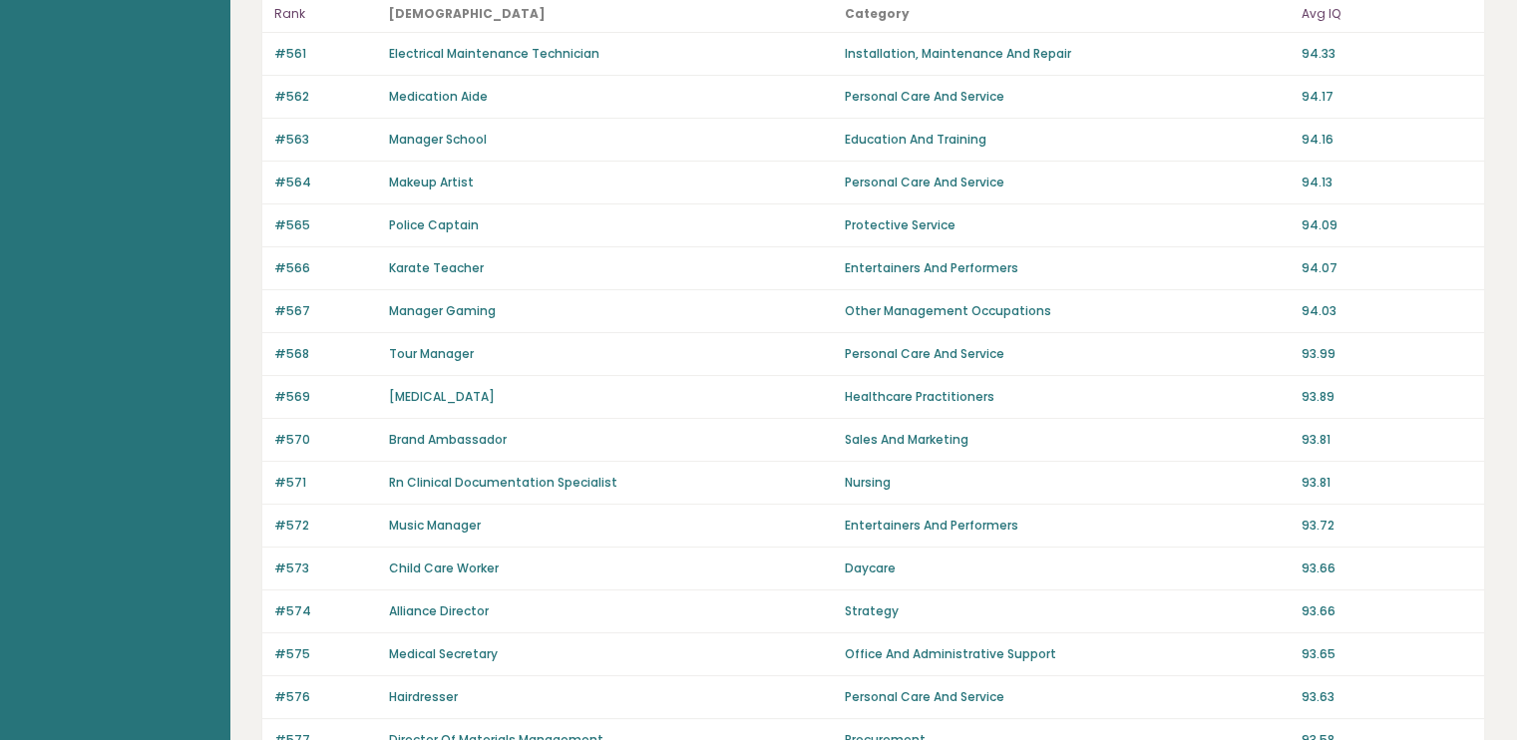
scroll to position [156, 0]
